Goal: Information Seeking & Learning: Understand process/instructions

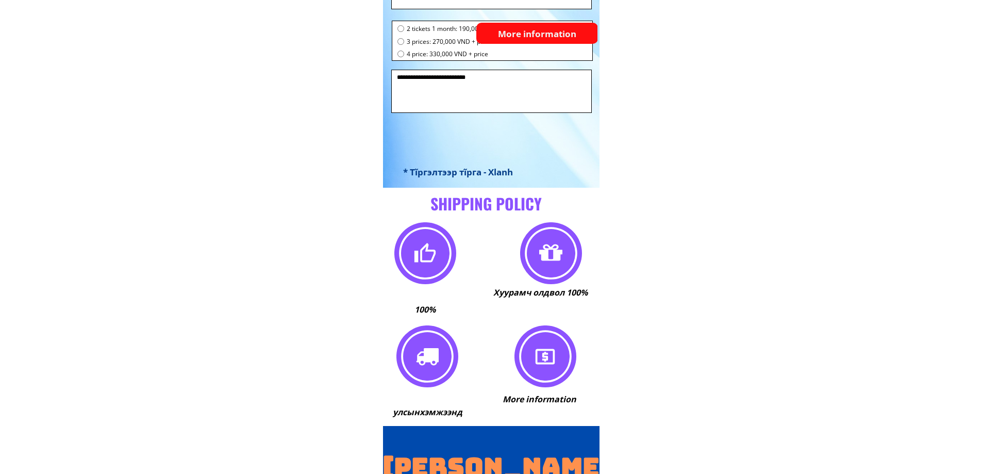
scroll to position [7522, 0]
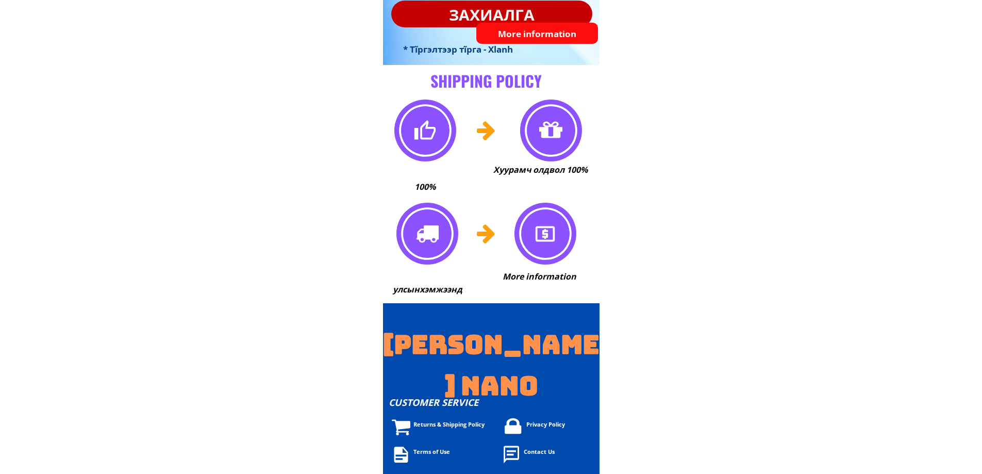
click at [428, 422] on font "Returns & Shipping Policy" at bounding box center [449, 424] width 71 height 8
click at [425, 456] on div "Terms of Use" at bounding box center [523, 454] width 263 height 21
click at [552, 431] on div "Privacy Policy" at bounding box center [636, 427] width 263 height 21
drag, startPoint x: 491, startPoint y: 447, endPoint x: 484, endPoint y: 449, distance: 6.9
click at [491, 448] on div "Terms of Use" at bounding box center [535, 451] width 242 height 9
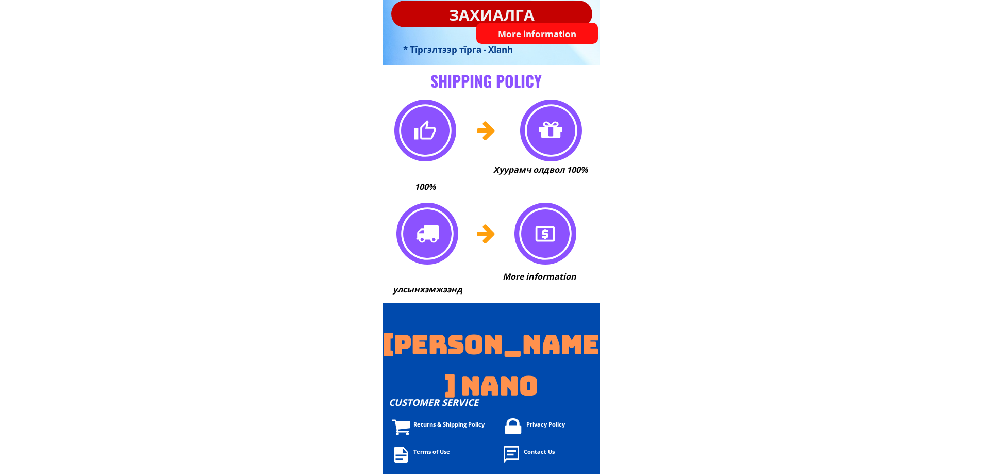
drag, startPoint x: 448, startPoint y: 414, endPoint x: 438, endPoint y: 449, distance: 35.8
click at [448, 420] on div "SHIPPING POLICY 100 % Хуурамч олдвол 100% улсын хэмжээнд More information [PERS…" at bounding box center [491, 269] width 217 height 409
click at [437, 451] on font "Terms of Use" at bounding box center [432, 452] width 37 height 8
click at [436, 451] on font "Terms of Use" at bounding box center [432, 452] width 37 height 8
click at [433, 449] on font "Terms of Use" at bounding box center [432, 452] width 37 height 8
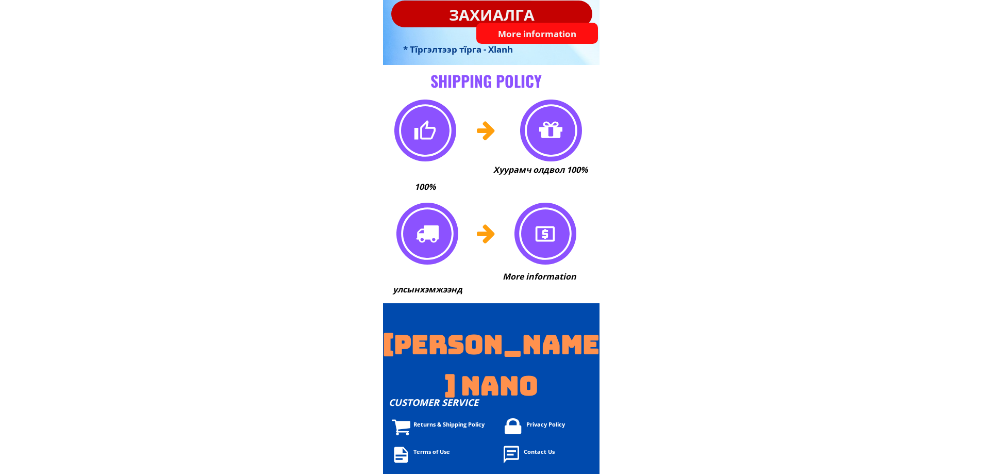
click at [437, 422] on div "Returns & Shipping Policy" at bounding box center [523, 427] width 263 height 21
click at [437, 422] on font "Returns & Shipping Policy" at bounding box center [449, 424] width 71 height 8
click at [436, 421] on font "Returns & Shipping Policy" at bounding box center [449, 424] width 71 height 8
click at [428, 420] on font "Returns & Shipping Policy" at bounding box center [449, 424] width 71 height 8
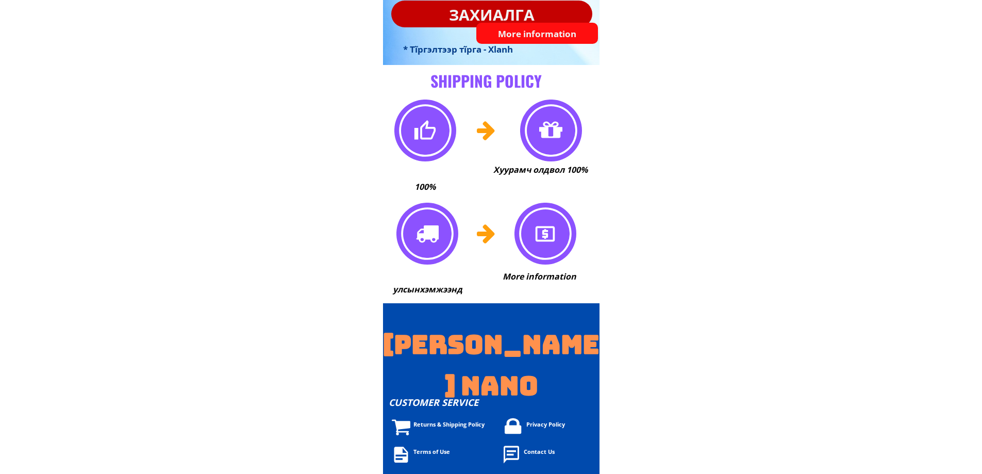
click at [427, 451] on font "Terms of Use" at bounding box center [432, 452] width 37 height 8
click at [431, 427] on font "Returns & Shipping Policy" at bounding box center [449, 424] width 71 height 8
click at [432, 425] on font "Returns & Shipping Policy" at bounding box center [449, 424] width 71 height 8
click at [433, 425] on font "Returns & Shipping Policy" at bounding box center [449, 424] width 71 height 8
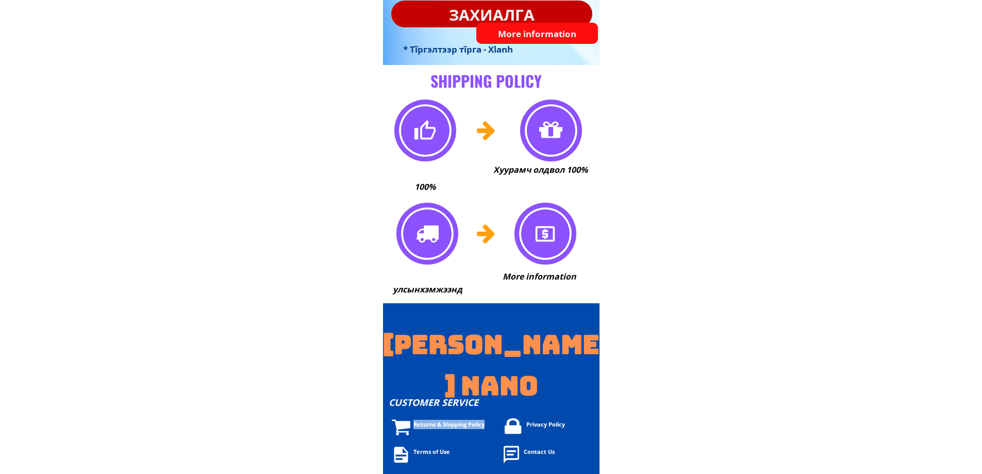
click at [443, 425] on font "Returns & Shipping Policy" at bounding box center [449, 424] width 71 height 8
click at [440, 412] on div at bounding box center [491, 388] width 217 height 171
